Goal: Navigation & Orientation: Understand site structure

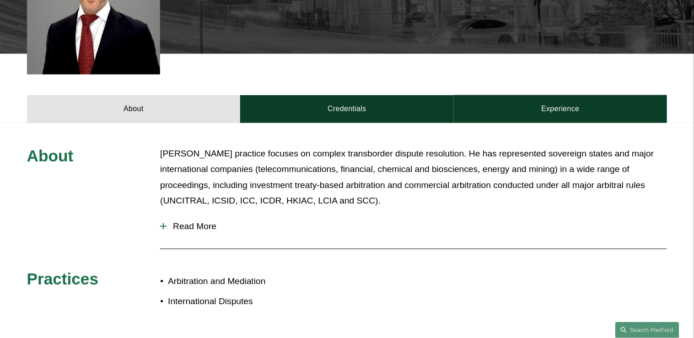
scroll to position [330, 0]
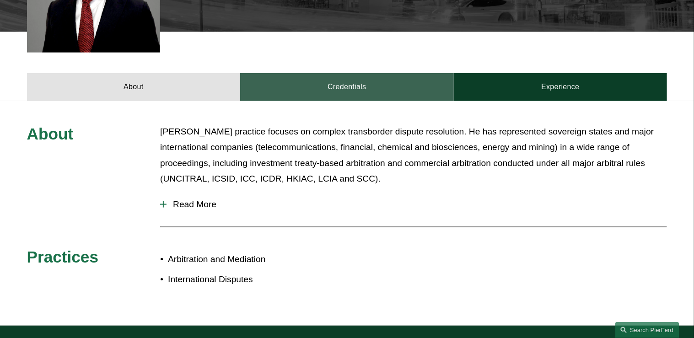
click at [312, 87] on link "Credentials" at bounding box center [347, 86] width 214 height 27
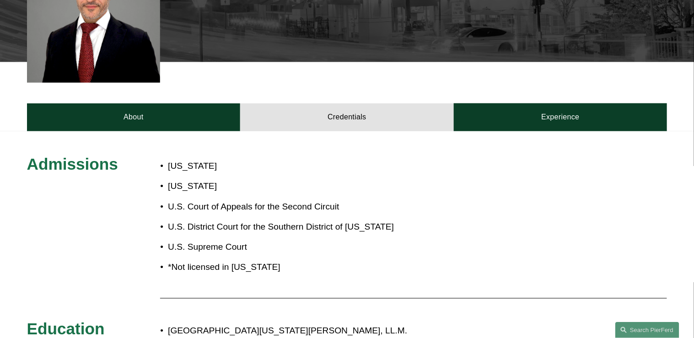
scroll to position [293, 0]
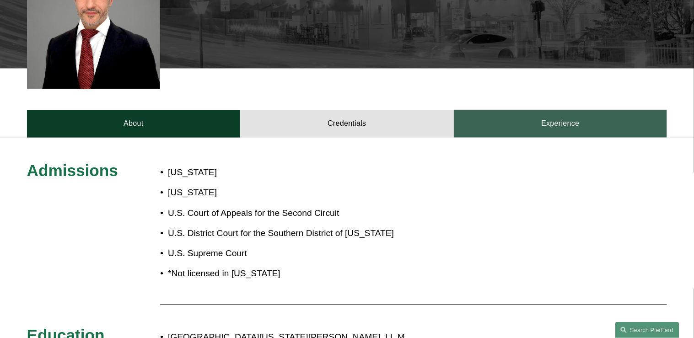
click at [518, 122] on link "Experience" at bounding box center [561, 123] width 214 height 27
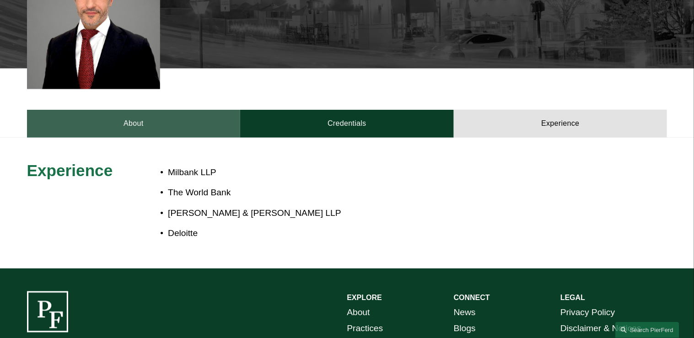
click at [91, 125] on link "About" at bounding box center [134, 123] width 214 height 27
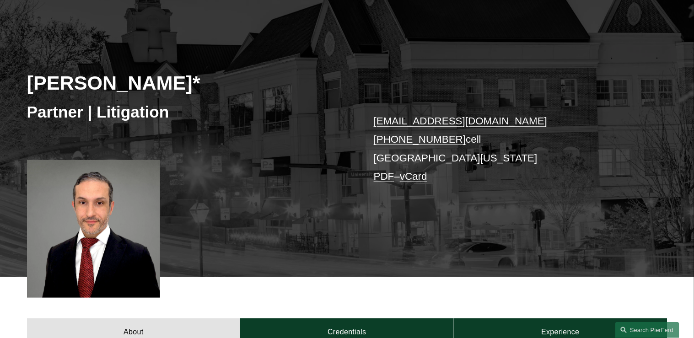
scroll to position [73, 0]
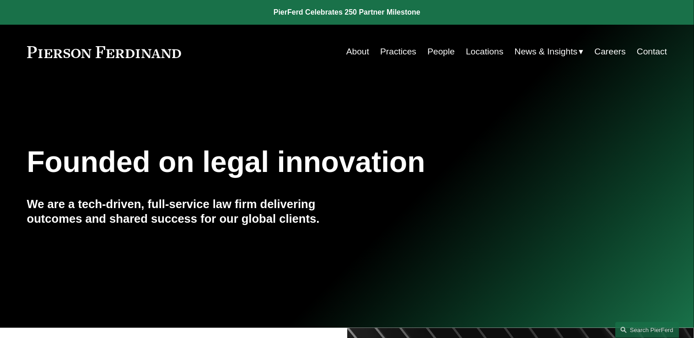
click at [403, 53] on link "Practices" at bounding box center [398, 51] width 36 height 17
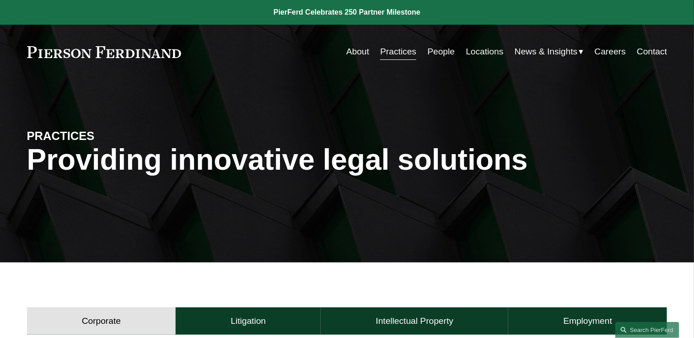
click at [434, 48] on link "People" at bounding box center [441, 51] width 27 height 17
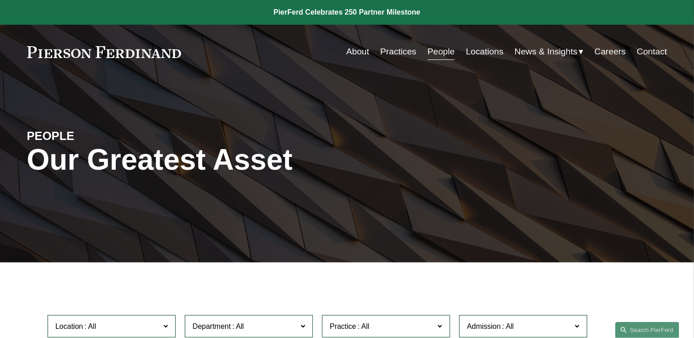
click at [467, 58] on link "Locations" at bounding box center [486, 51] width 38 height 17
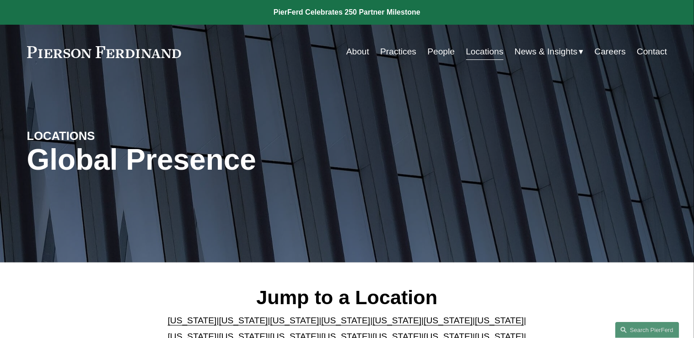
click at [552, 55] on span "News & Insights" at bounding box center [546, 52] width 63 height 16
click at [536, 52] on span "News & Insights" at bounding box center [546, 52] width 63 height 16
click at [357, 53] on link "About" at bounding box center [358, 51] width 23 height 17
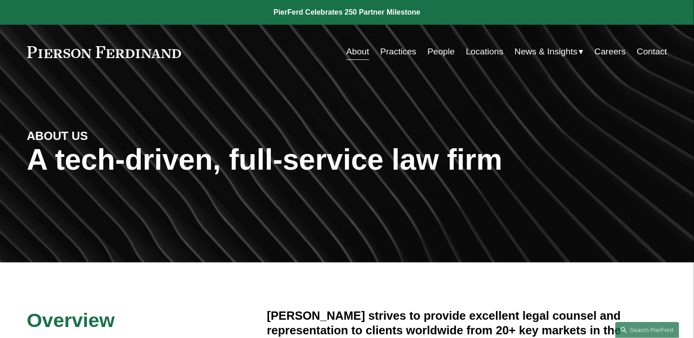
click at [432, 52] on link "People" at bounding box center [441, 51] width 27 height 17
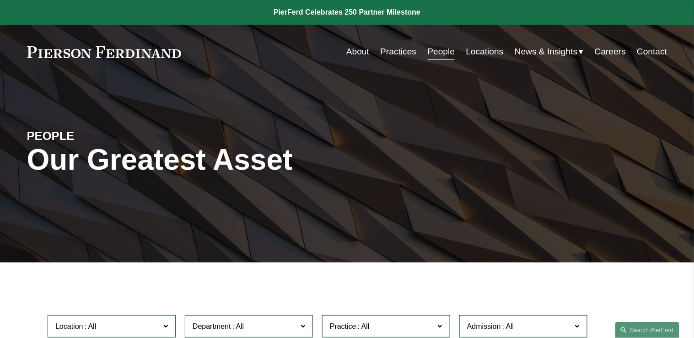
drag, startPoint x: 366, startPoint y: 53, endPoint x: 362, endPoint y: 52, distance: 4.7
click at [365, 53] on nav "About Practices People Locations News & Insights News Insights Blogs Careers Co…" at bounding box center [507, 51] width 321 height 17
click at [359, 52] on link "About" at bounding box center [358, 51] width 23 height 17
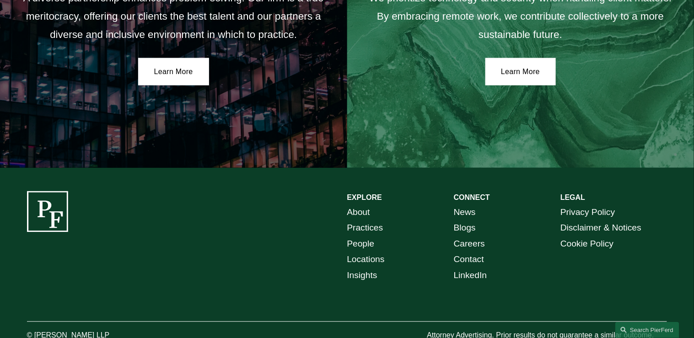
scroll to position [1672, 0]
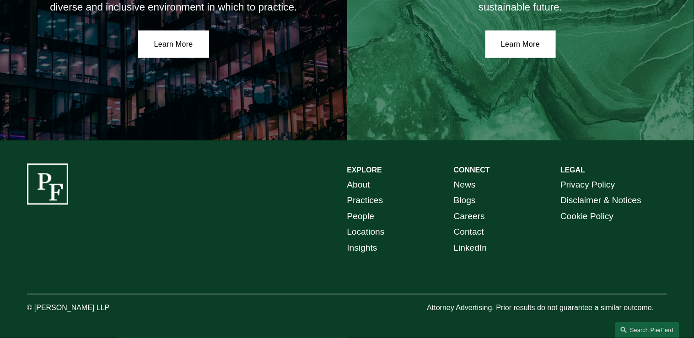
click at [358, 252] on link "Insights" at bounding box center [362, 249] width 30 height 16
